Goal: Check status: Check status

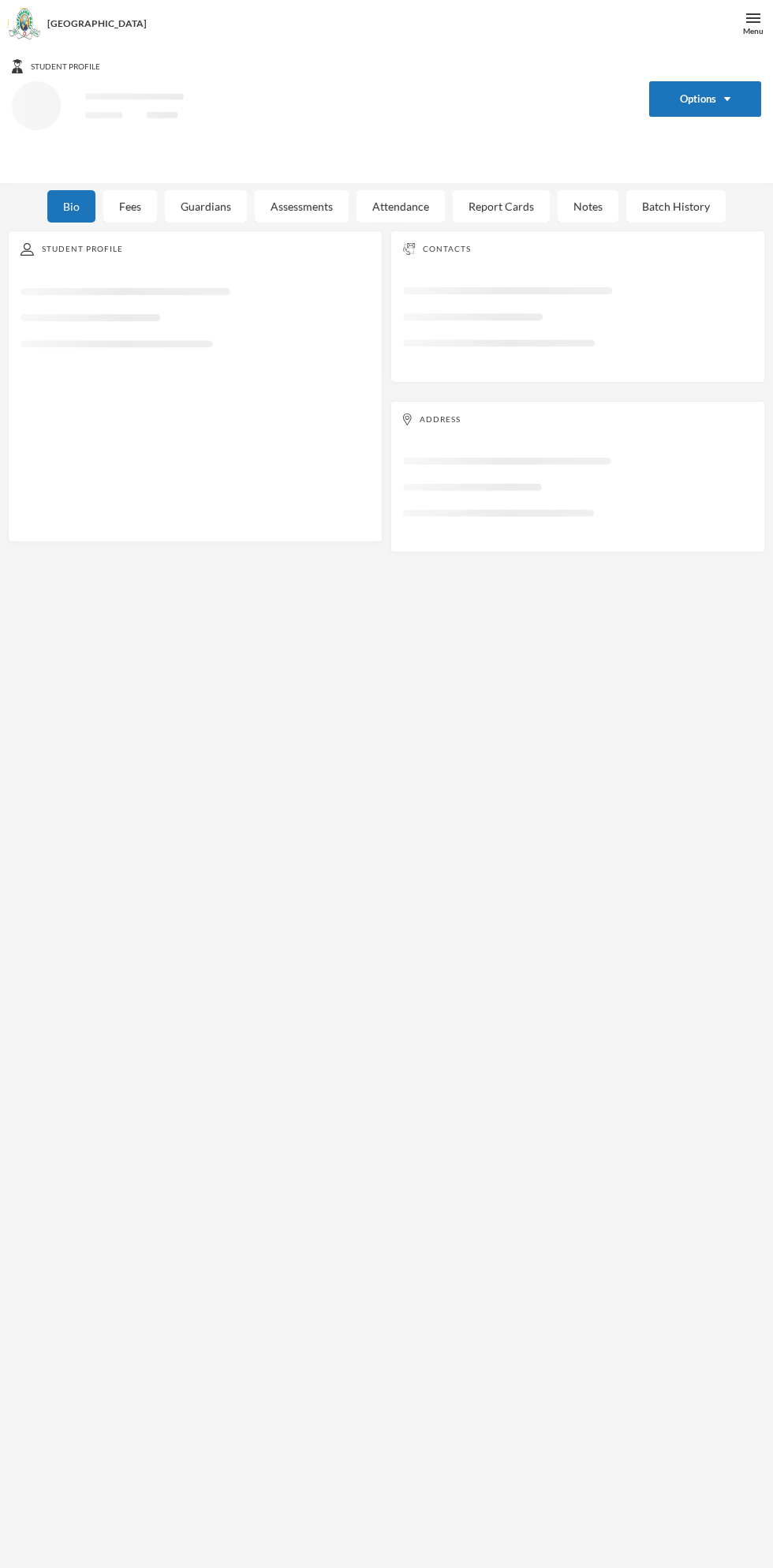
click at [108, 243] on div "Student Profile" at bounding box center [195, 249] width 349 height 12
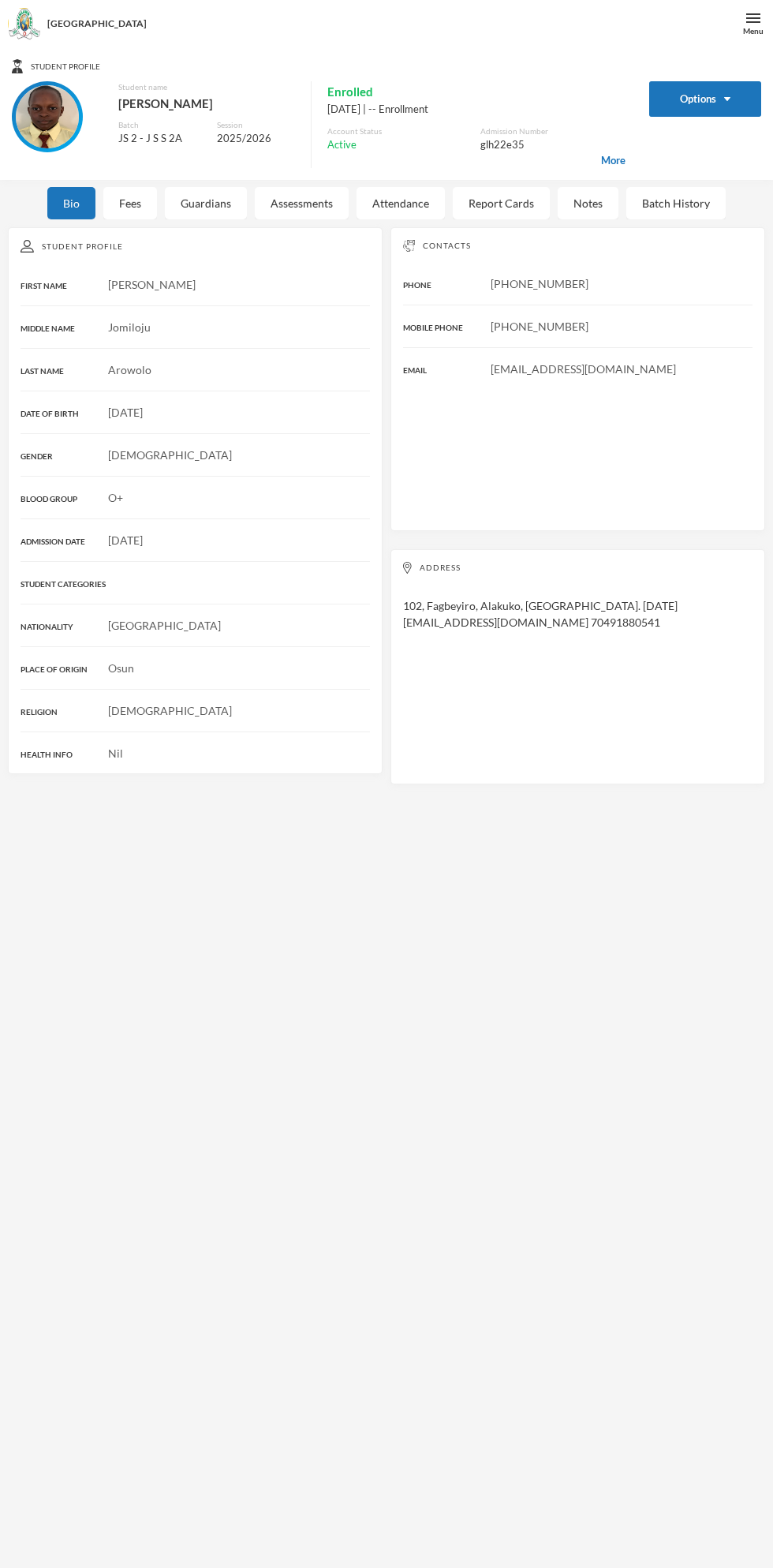
click at [129, 203] on div "Fees" at bounding box center [130, 203] width 53 height 32
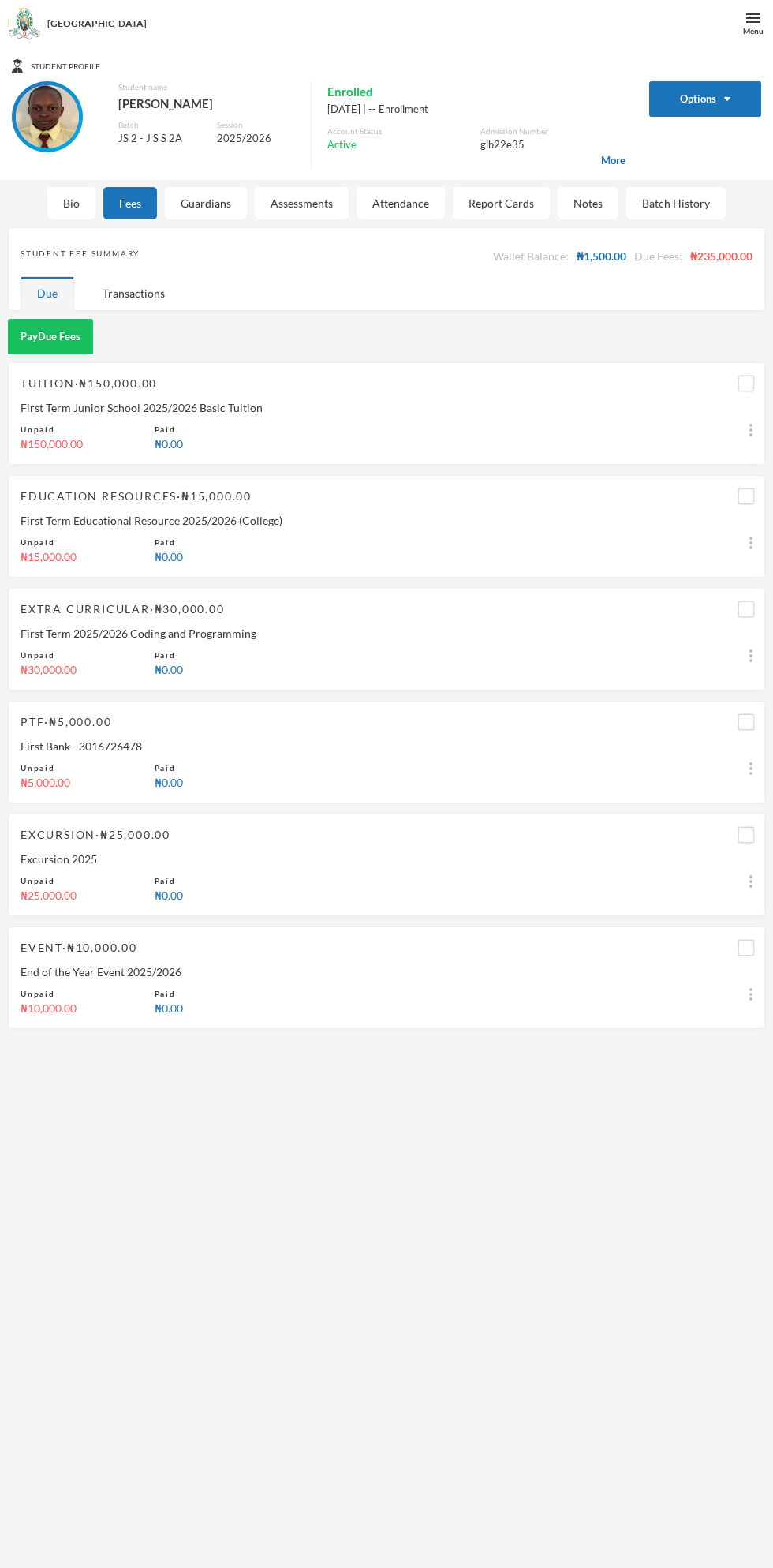
click at [131, 201] on div "Fees" at bounding box center [130, 203] width 53 height 32
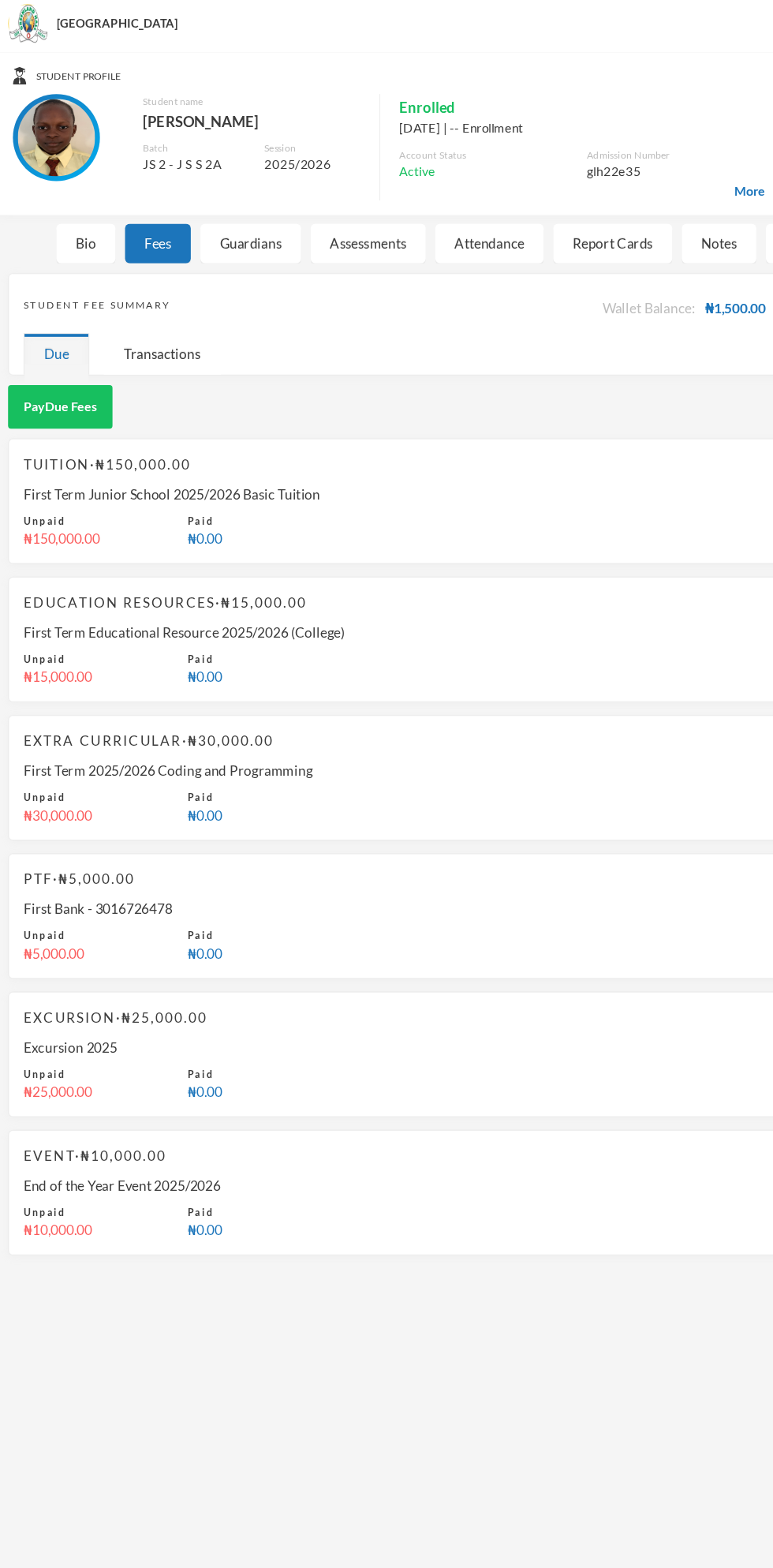
click at [180, 242] on div "Student Fee Summary Wallet Balance: ₦1,500.00 Due Fees: ₦235,000.00" at bounding box center [386, 256] width 732 height 40
click at [216, 207] on div "Guardians" at bounding box center [206, 203] width 82 height 32
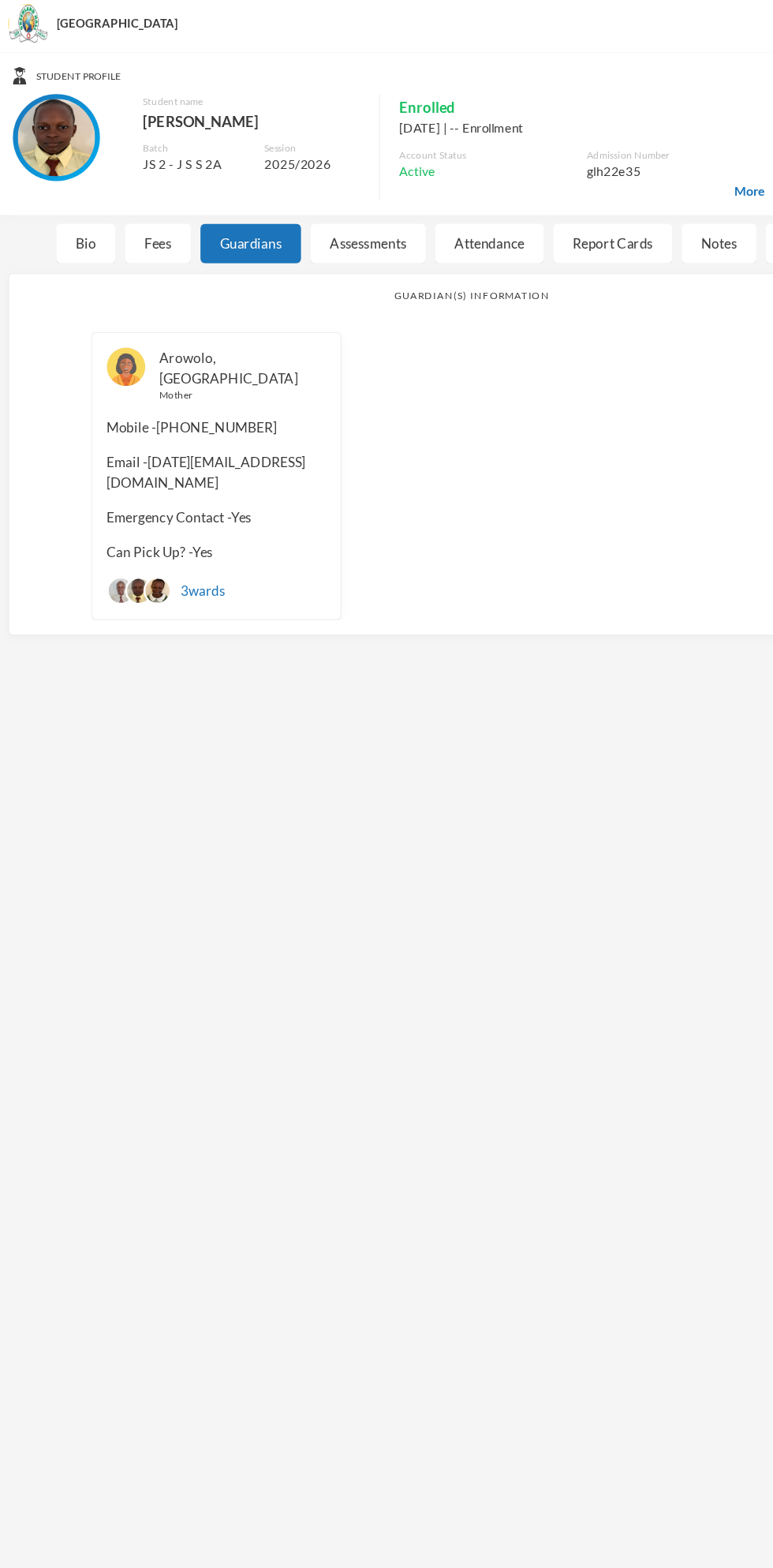
click at [131, 205] on div "Fees" at bounding box center [130, 203] width 53 height 32
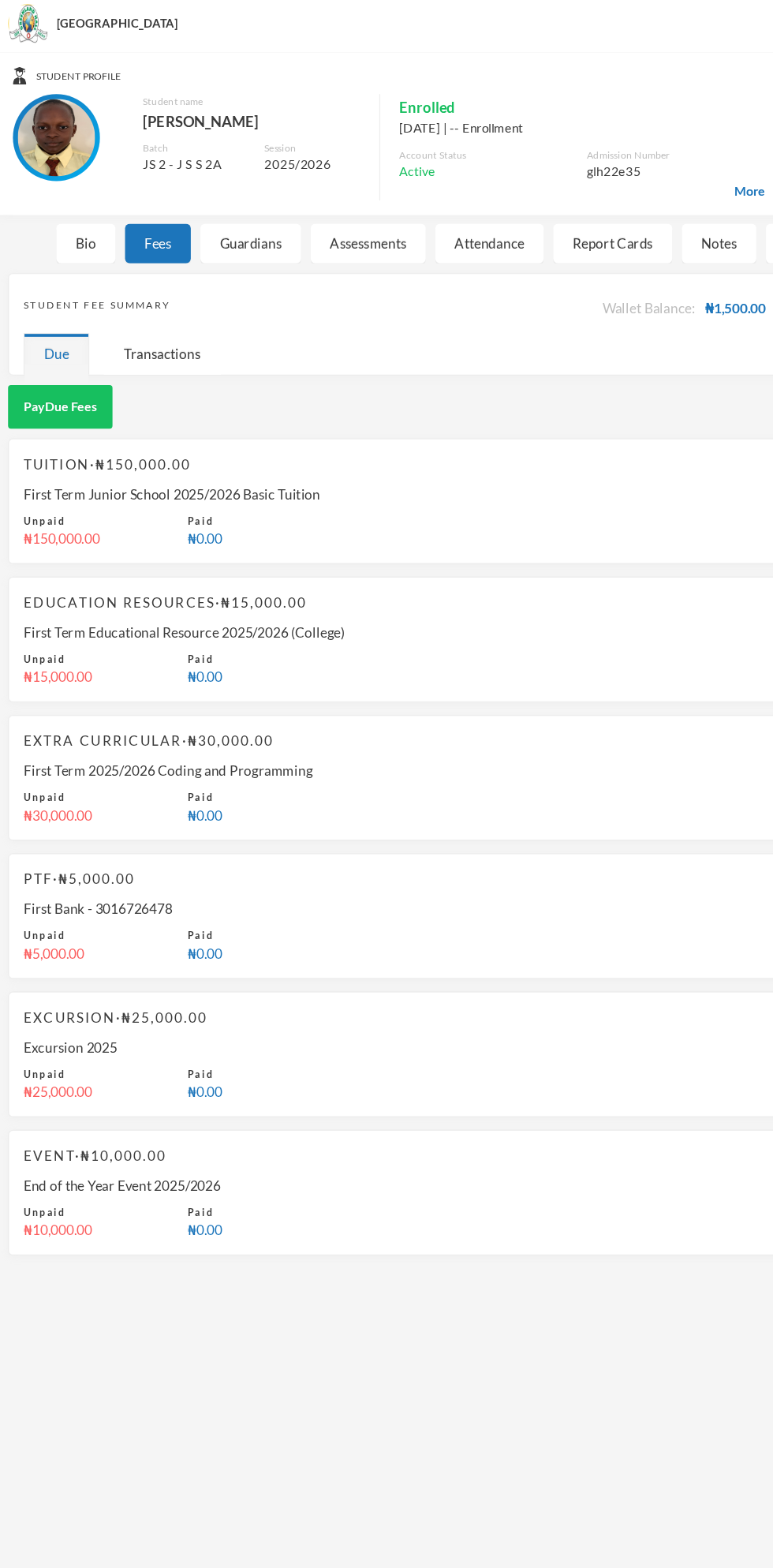
click at [67, 201] on div "Bio" at bounding box center [71, 203] width 48 height 32
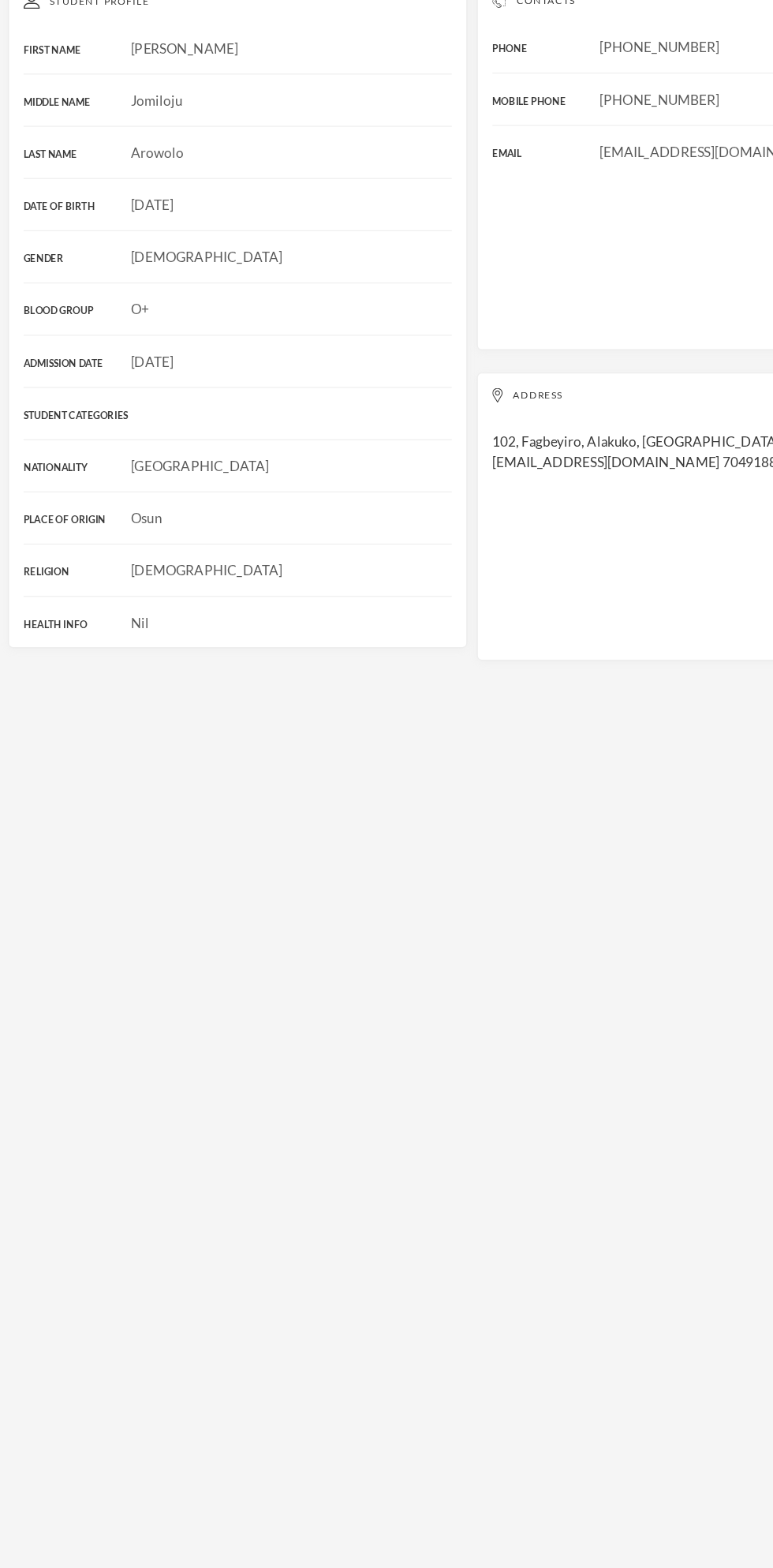
scroll to position [47, 0]
